Goal: Information Seeking & Learning: Find specific fact

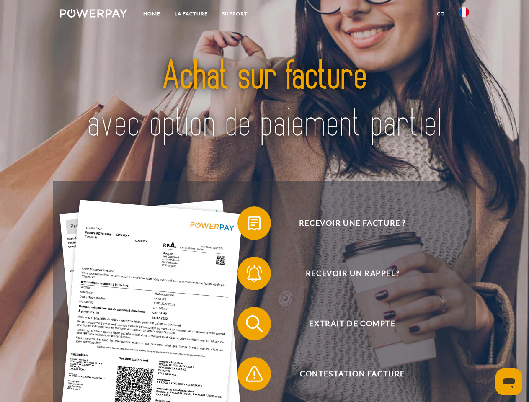
click at [93, 15] on img at bounding box center [93, 13] width 67 height 8
click at [464, 15] on img at bounding box center [464, 12] width 10 height 10
click at [440, 14] on link "CG" at bounding box center [440, 13] width 22 height 15
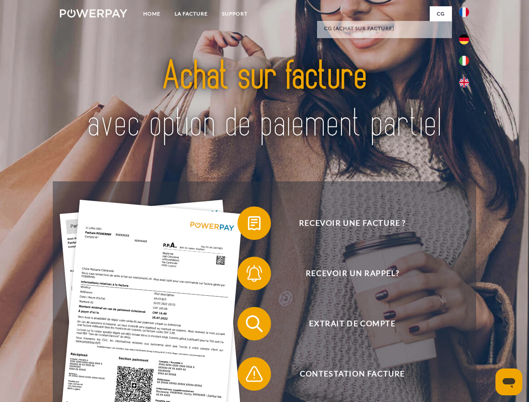
click at [248, 225] on span at bounding box center [242, 223] width 42 height 42
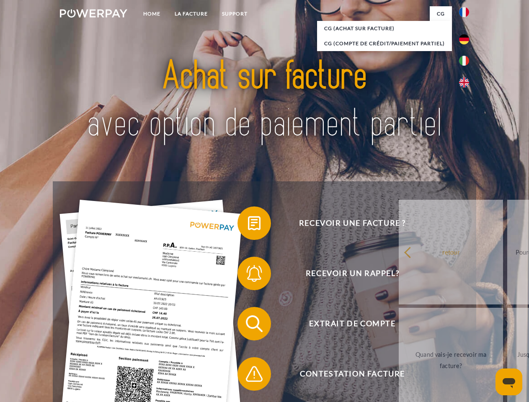
click at [248, 275] on div "Recevoir une facture ? Recevoir un rappel? Extrait de compte retour" at bounding box center [264, 348] width 423 height 335
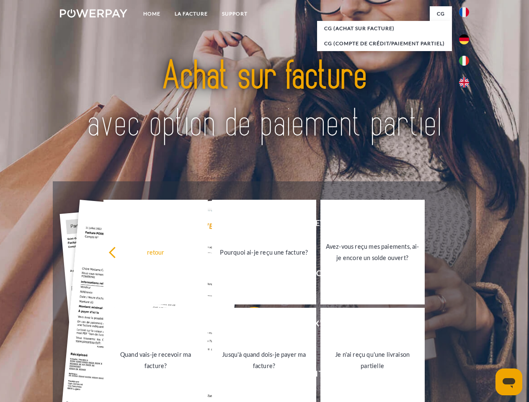
click at [248, 325] on link "Jusqu'à quand dois-je payer ma facture?" at bounding box center [264, 360] width 104 height 105
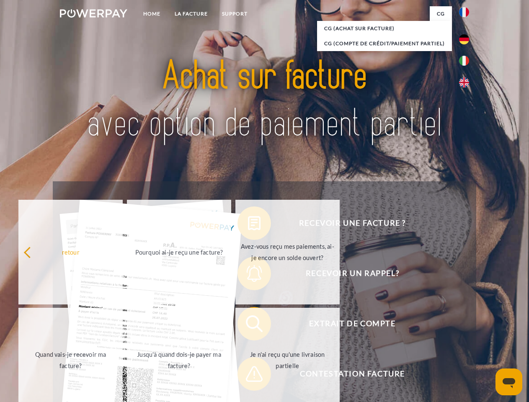
click at [248, 375] on span at bounding box center [242, 374] width 42 height 42
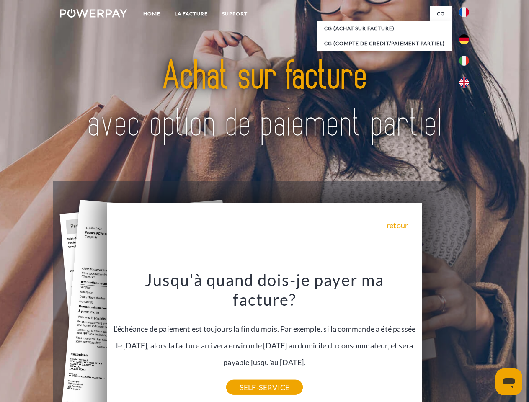
click at [509, 382] on icon "Ouvrir la fenêtre de messagerie" at bounding box center [508, 383] width 13 height 10
